Goal: Navigation & Orientation: Find specific page/section

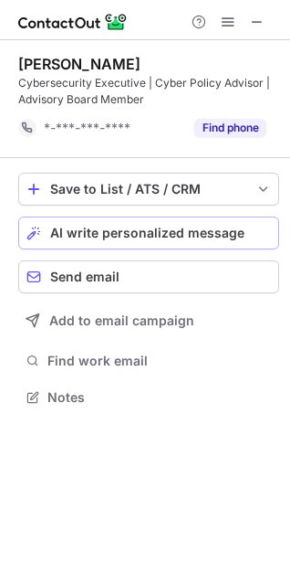
scroll to position [384, 290]
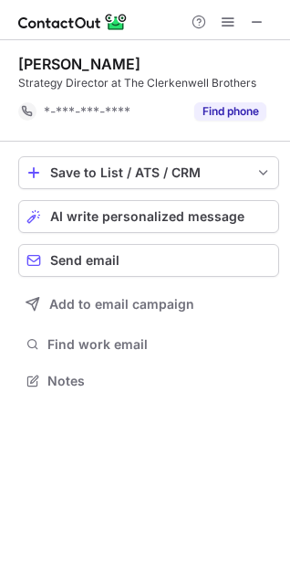
scroll to position [368, 290]
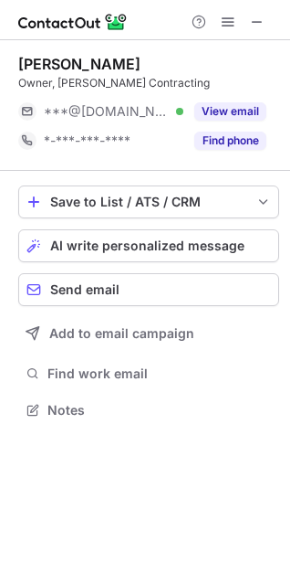
scroll to position [397, 290]
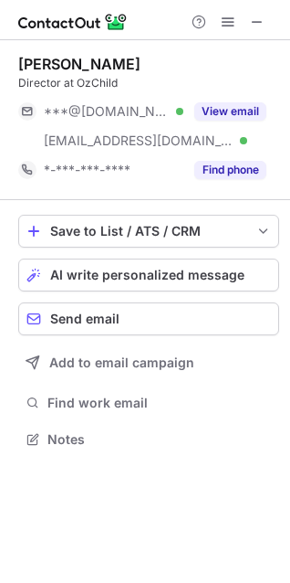
scroll to position [426, 290]
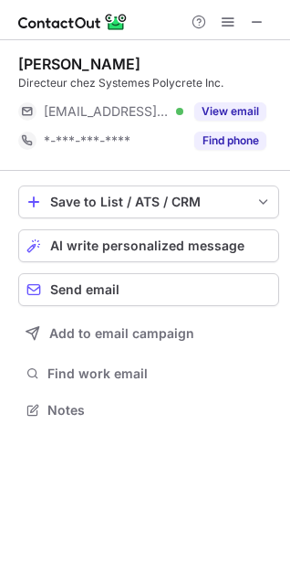
scroll to position [397, 290]
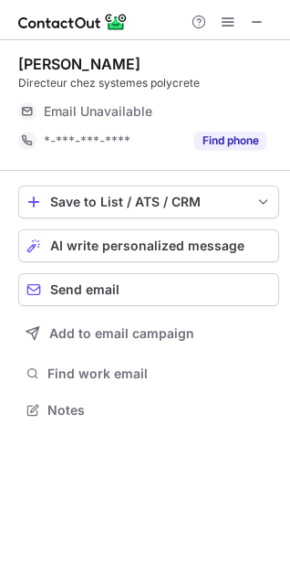
scroll to position [397, 290]
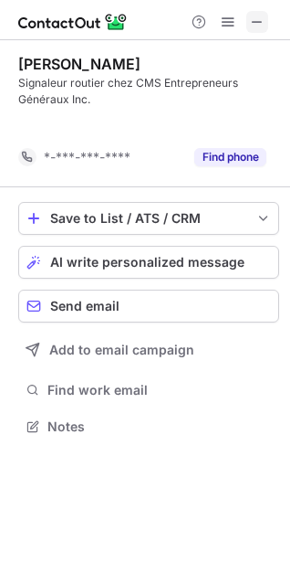
scroll to position [384, 290]
